Goal: Task Accomplishment & Management: Use online tool/utility

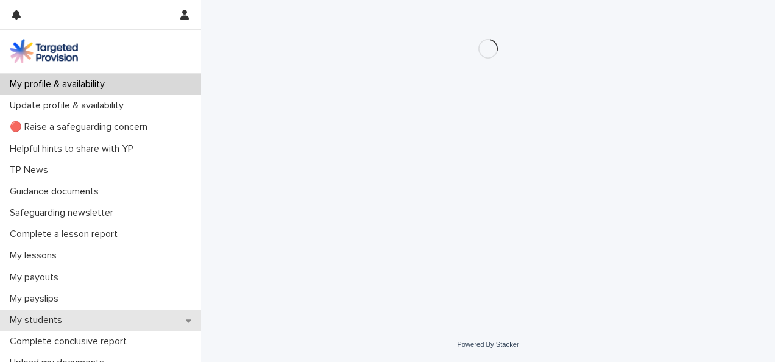
click at [177, 317] on div "My students" at bounding box center [100, 319] width 201 height 21
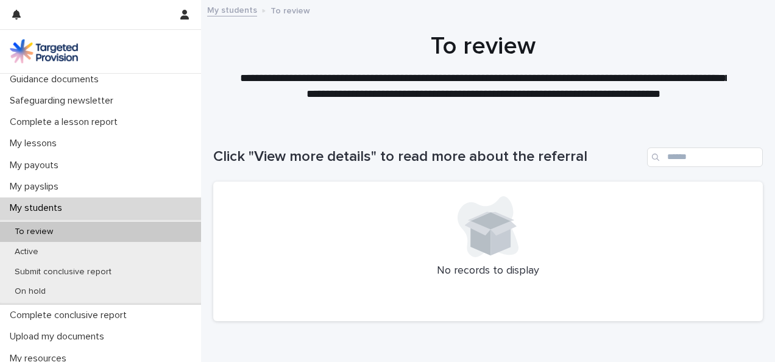
scroll to position [129, 0]
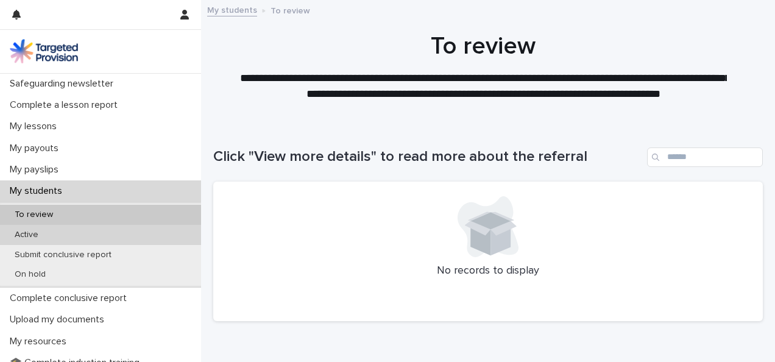
click at [135, 235] on div "Active" at bounding box center [100, 235] width 201 height 20
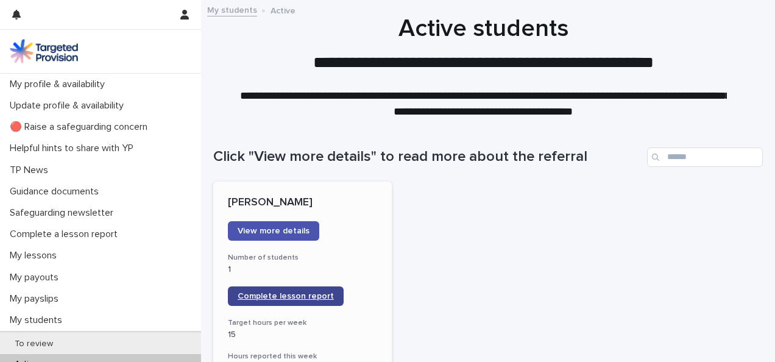
click at [315, 294] on span "Complete lesson report" at bounding box center [286, 296] width 96 height 9
